Goal: Navigation & Orientation: Find specific page/section

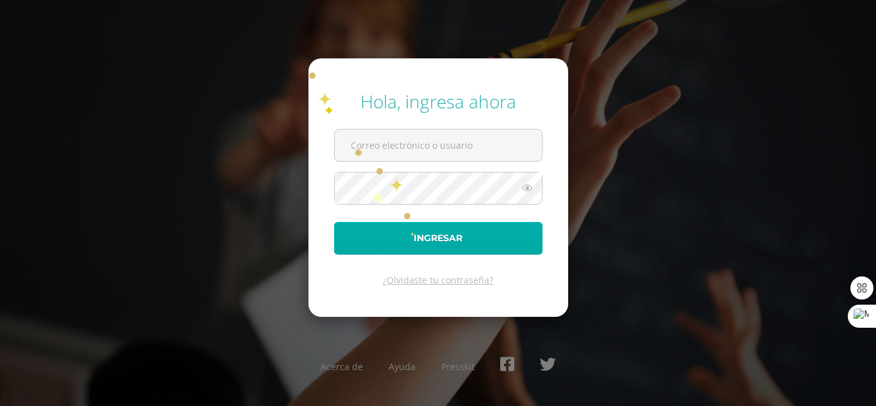
type input "marlonsanto@gmail.com"
click at [409, 228] on button "Ingresar" at bounding box center [438, 238] width 208 height 33
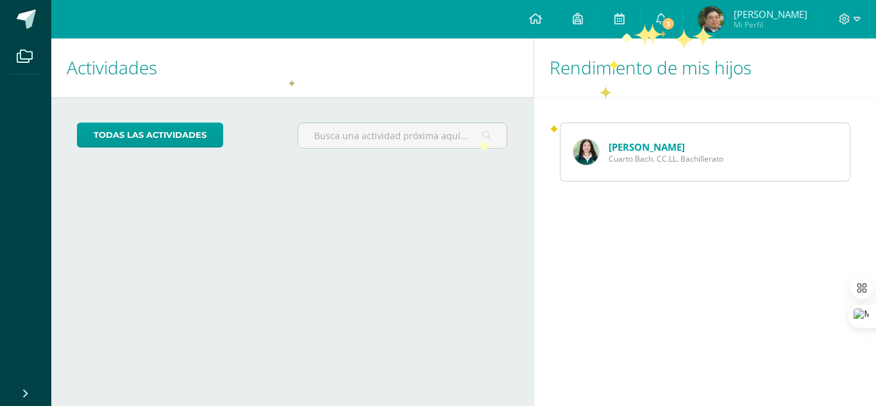
click at [692, 25] on link "[PERSON_NAME] Mi Perfil" at bounding box center [753, 19] width 140 height 38
click at [666, 19] on icon at bounding box center [661, 19] width 10 height 12
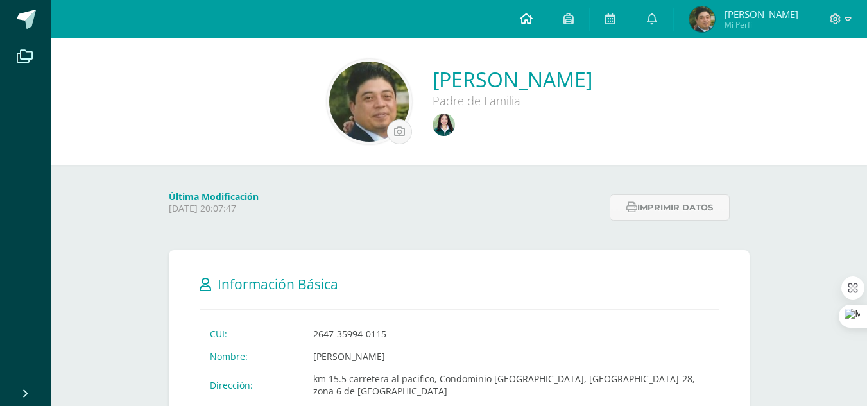
click at [528, 13] on icon at bounding box center [526, 19] width 13 height 12
click at [656, 28] on link at bounding box center [651, 19] width 41 height 38
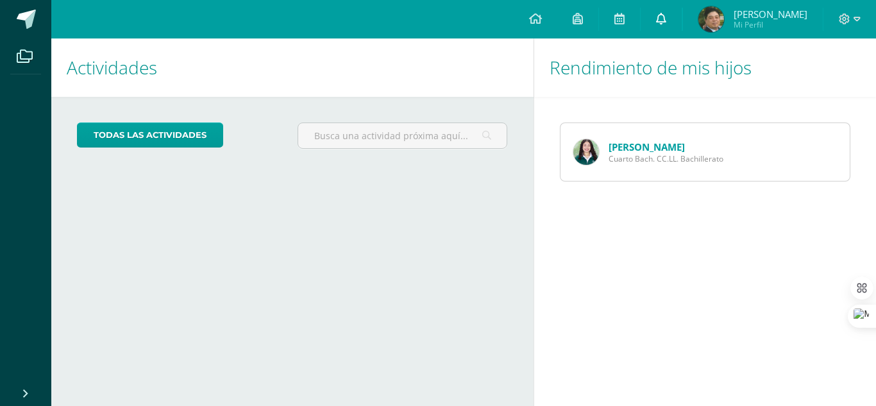
click at [681, 20] on link at bounding box center [661, 19] width 41 height 38
